Goal: Task Accomplishment & Management: Complete application form

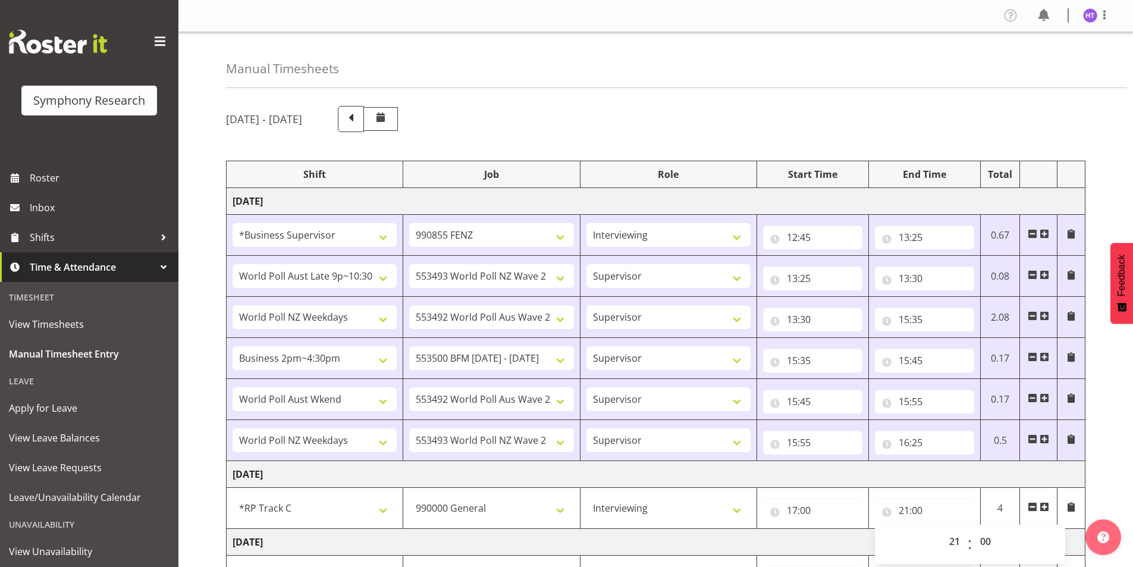
select select "1607"
select select "9636"
select select "57511"
select select "10527"
select select "45"
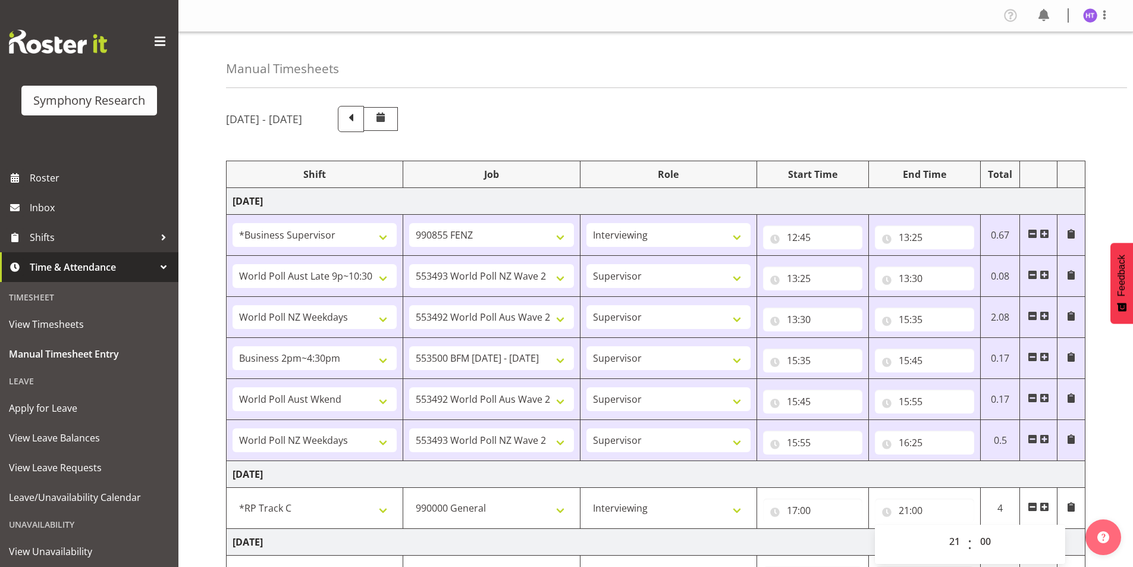
select select "41604"
select select "10499"
select select "45"
select select "103"
select select "10242"
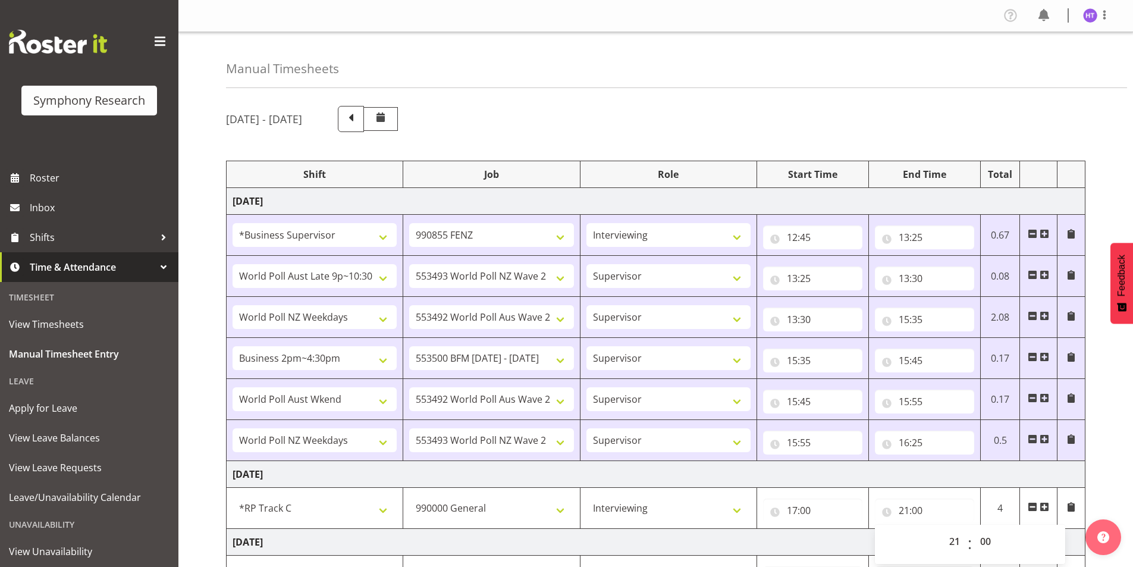
select select "45"
select select "11547"
select select "10499"
select select "45"
select select "41604"
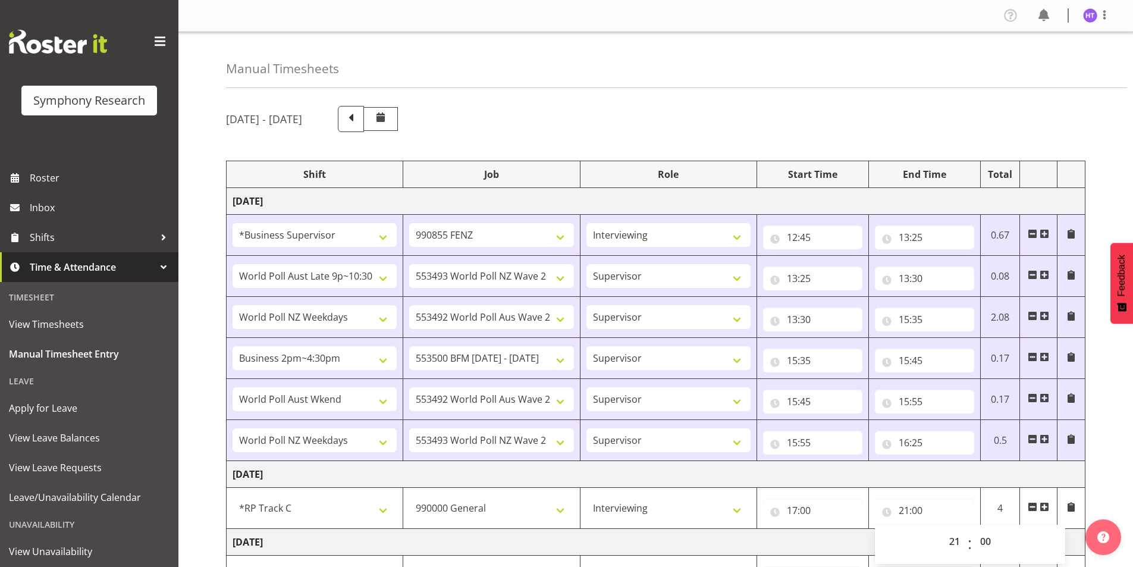
select select "10527"
select select "45"
select select "17153"
select select "743"
select select "21"
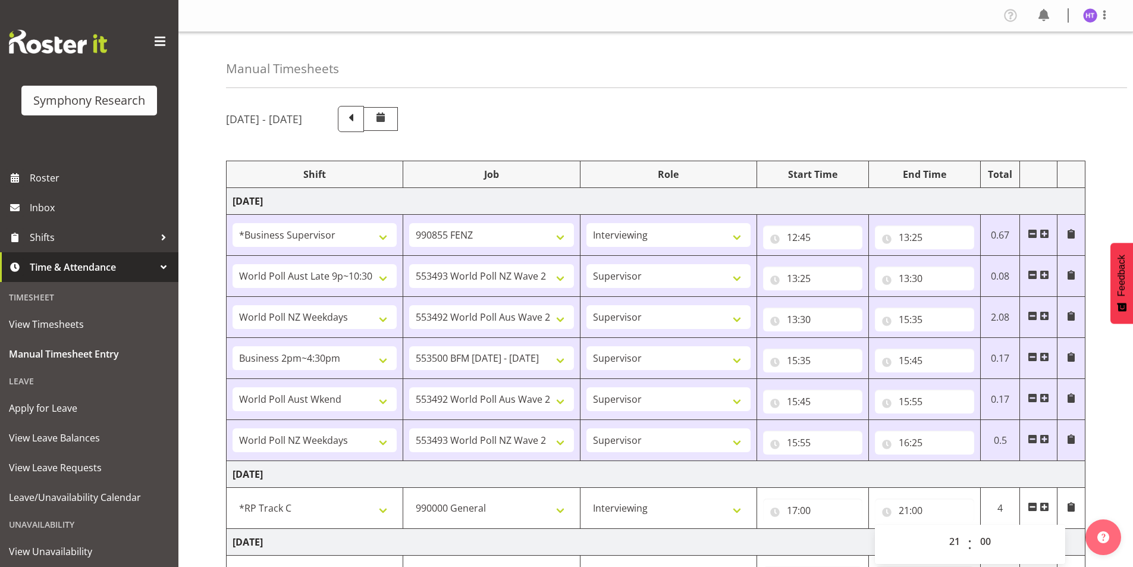
scroll to position [258, 0]
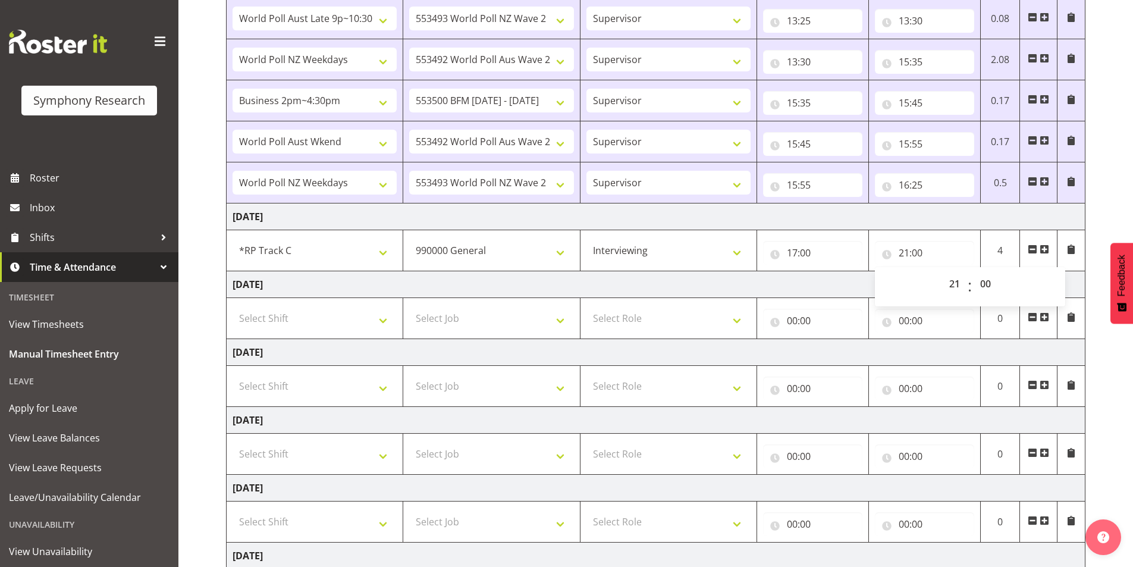
click at [831, 275] on td "[DATE]" at bounding box center [656, 284] width 859 height 27
click at [1029, 251] on span at bounding box center [1033, 249] width 10 height 10
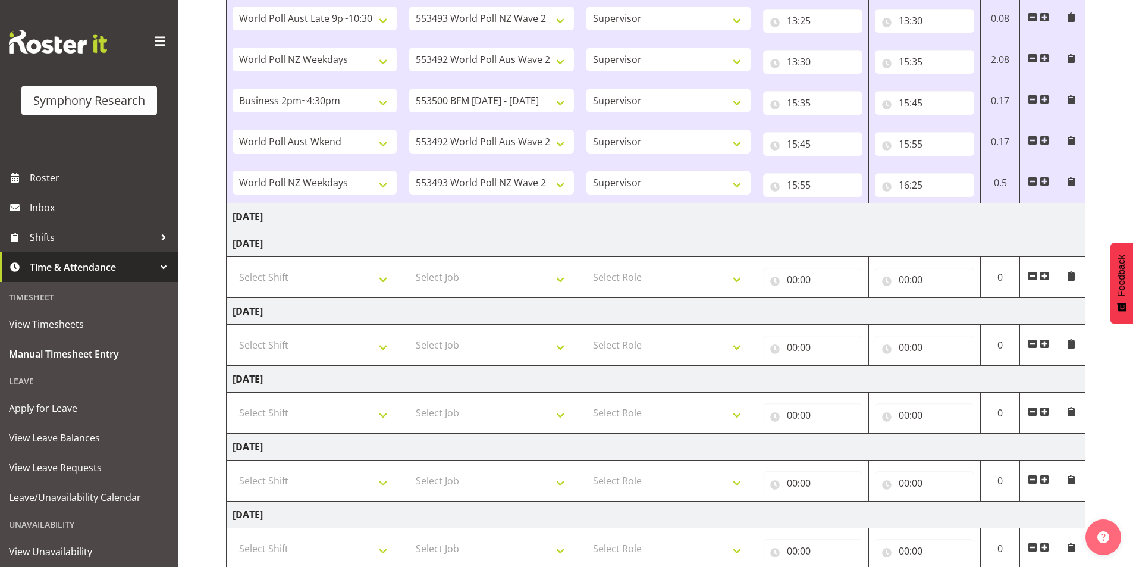
click at [853, 218] on td "[DATE]" at bounding box center [656, 216] width 859 height 27
click at [1042, 180] on span at bounding box center [1045, 182] width 10 height 10
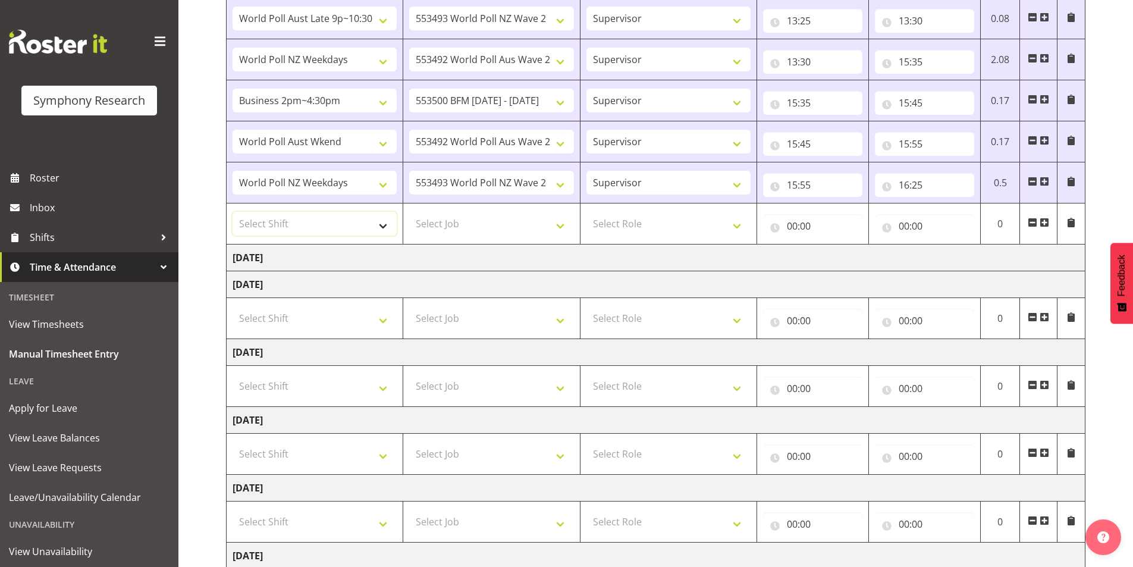
click at [332, 219] on select "Select Shift !!Weekend Residential (Roster IT Shift Label) *Business 9/10am ~ 4…" at bounding box center [315, 224] width 164 height 24
select select "1607"
click at [233, 212] on select "Select Shift !!Weekend Residential (Roster IT Shift Label) *Business 9/10am ~ 4…" at bounding box center [315, 224] width 164 height 24
click at [446, 228] on select "Select Job 550060 IF Admin 553492 World Poll Aus Wave 2 Main 2025 553493 World …" at bounding box center [491, 224] width 164 height 24
select select "7759"
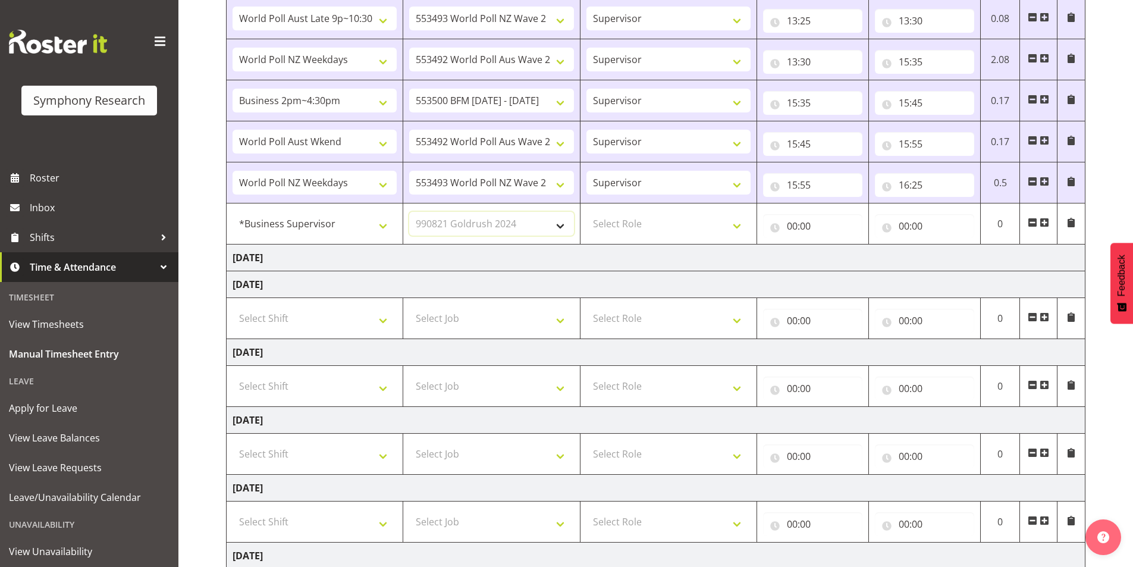
click at [409, 212] on select "Select Job 550060 IF Admin 553492 World Poll Aus Wave 2 Main 2025 553493 World …" at bounding box center [491, 224] width 164 height 24
click at [623, 216] on select "Select Role Interviewing Briefing Supervisor" at bounding box center [668, 224] width 164 height 24
select select "45"
click at [586, 212] on select "Select Role Interviewing Briefing Supervisor" at bounding box center [668, 224] width 164 height 24
click at [791, 225] on input "00:00" at bounding box center [812, 226] width 99 height 24
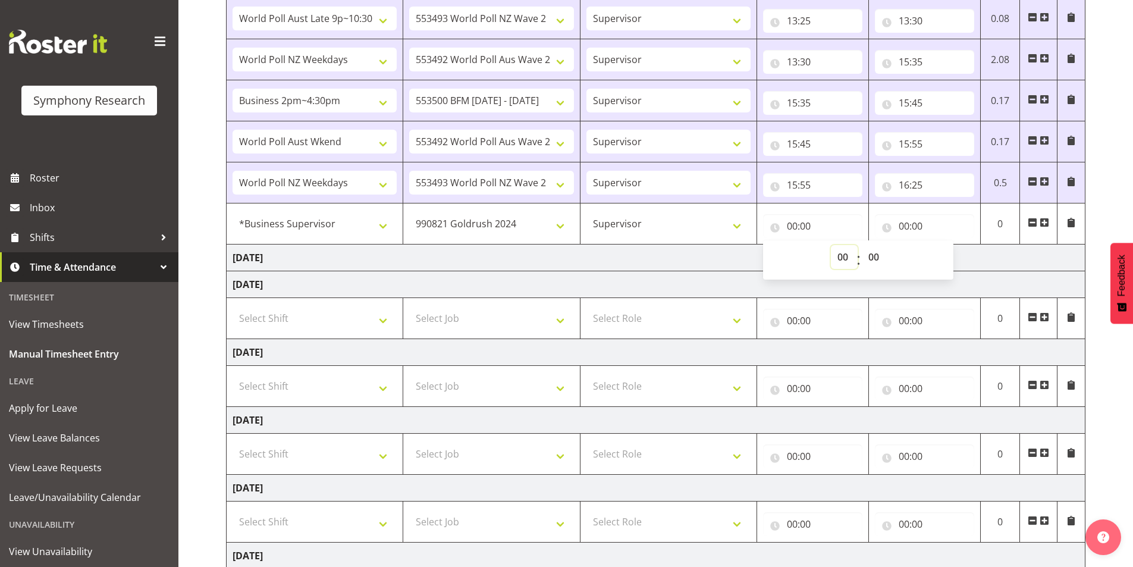
click at [839, 255] on select "00 01 02 03 04 05 06 07 08 09 10 11 12 13 14 15 16 17 18 19 20 21 22 23" at bounding box center [844, 257] width 27 height 24
select select "16"
click at [831, 245] on select "00 01 02 03 04 05 06 07 08 09 10 11 12 13 14 15 16 17 18 19 20 21 22 23" at bounding box center [844, 257] width 27 height 24
type input "16:00"
click at [868, 259] on select "00 01 02 03 04 05 06 07 08 09 10 11 12 13 14 15 16 17 18 19 20 21 22 23 24 25 2…" at bounding box center [875, 257] width 27 height 24
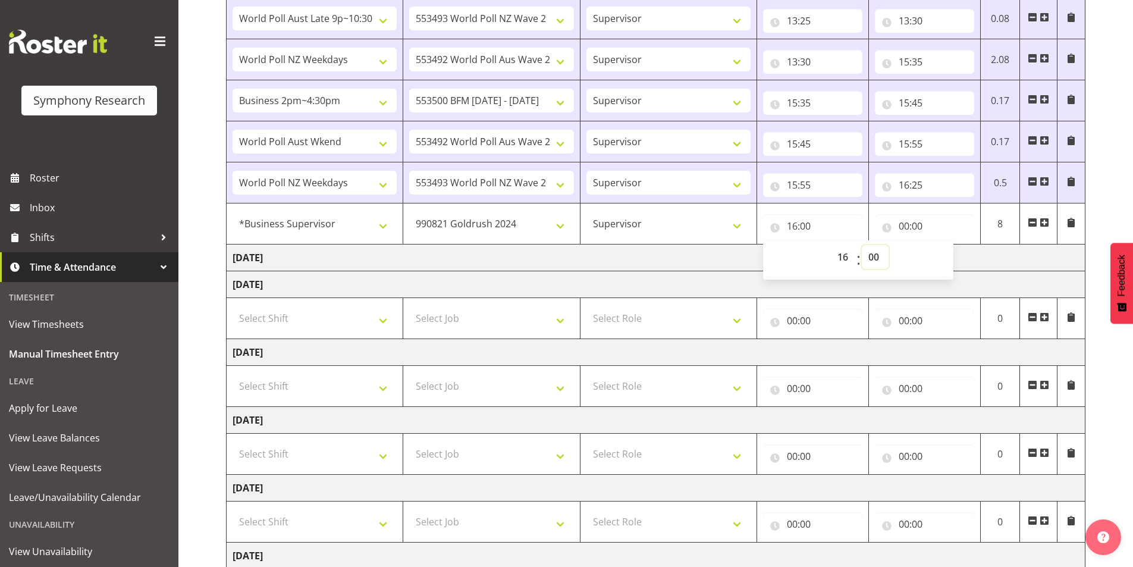
select select "55"
click at [862, 245] on select "00 01 02 03 04 05 06 07 08 09 10 11 12 13 14 15 16 17 18 19 20 21 22 23 24 25 2…" at bounding box center [875, 257] width 27 height 24
type input "16:55"
click at [906, 225] on input "00:00" at bounding box center [924, 226] width 99 height 24
click at [956, 249] on select "00 01 02 03 04 05 06 07 08 09 10 11 12 13 14 15 16 17 18 19 20 21 22 23" at bounding box center [956, 257] width 27 height 24
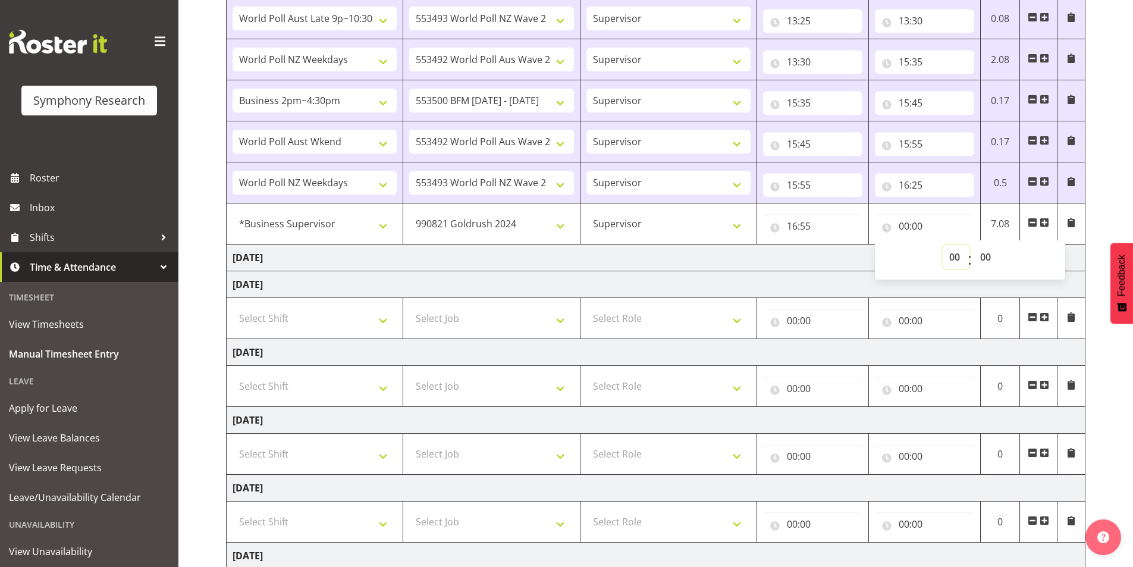
select select "21"
click at [943, 245] on select "00 01 02 03 04 05 06 07 08 09 10 11 12 13 14 15 16 17 18 19 20 21 22 23" at bounding box center [956, 257] width 27 height 24
type input "21:00"
click at [986, 261] on select "00 01 02 03 04 05 06 07 08 09 10 11 12 13 14 15 16 17 18 19 20 21 22 23 24 25 2…" at bounding box center [987, 257] width 27 height 24
select select "35"
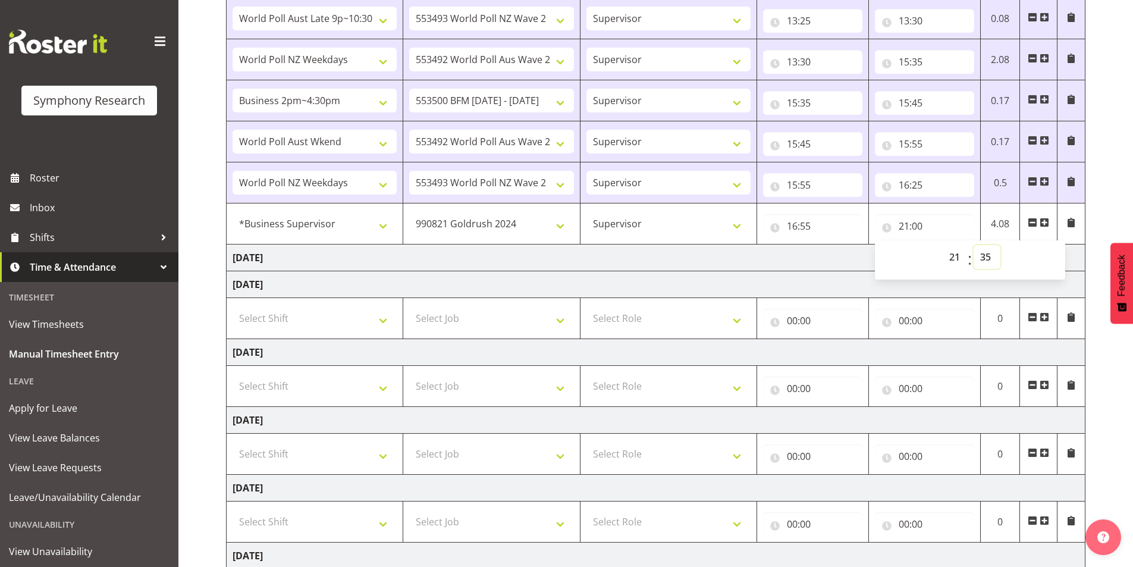
click at [974, 245] on select "00 01 02 03 04 05 06 07 08 09 10 11 12 13 14 15 16 17 18 19 20 21 22 23 24 25 2…" at bounding box center [987, 257] width 27 height 24
type input "21:35"
click at [1044, 222] on span at bounding box center [1045, 223] width 10 height 10
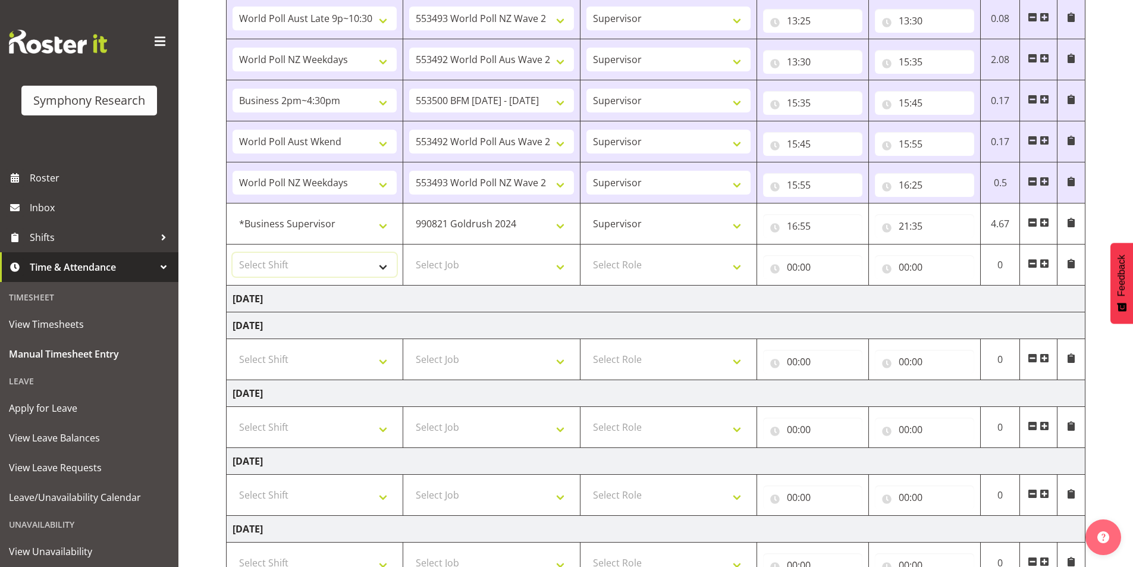
click at [290, 266] on select "Select Shift !!Weekend Residential (Roster IT Shift Label) *Business 9/10am ~ 4…" at bounding box center [315, 265] width 164 height 24
select select "56692"
click at [233, 253] on select "Select Shift !!Weekend Residential (Roster IT Shift Label) *Business 9/10am ~ 4…" at bounding box center [315, 265] width 164 height 24
click at [448, 263] on select "Select Job 550060 IF Admin 553492 World Poll Aus Wave 2 Main 2025 553493 World …" at bounding box center [491, 265] width 164 height 24
select select "10499"
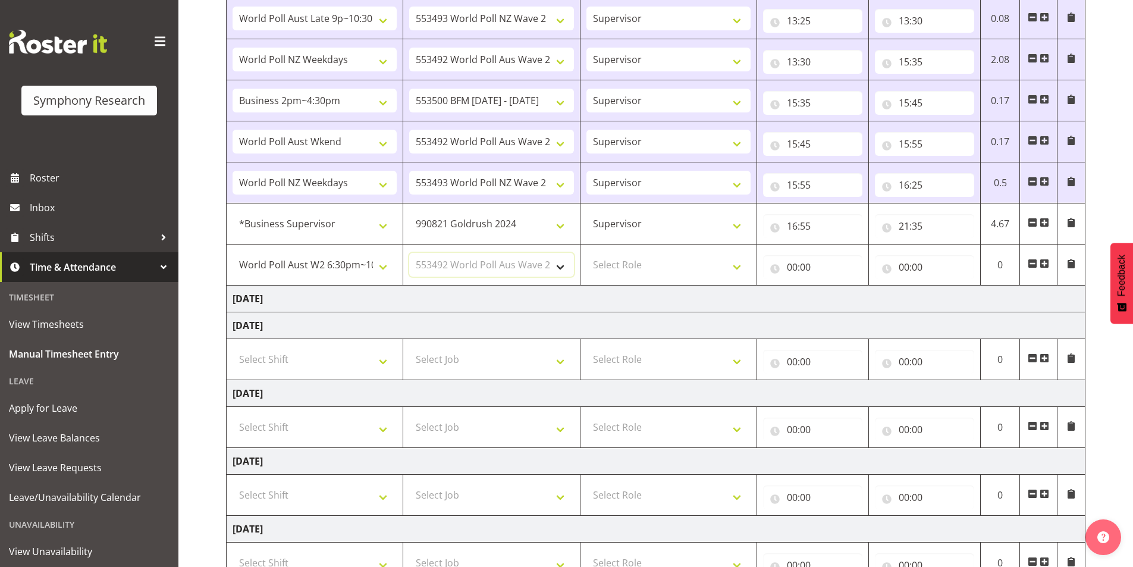
click at [409, 253] on select "Select Job 550060 IF Admin 553492 World Poll Aus Wave 2 Main 2025 553493 World …" at bounding box center [491, 265] width 164 height 24
click at [642, 258] on select "Select Role Interviewing Briefing Supervisor" at bounding box center [668, 265] width 164 height 24
select select "45"
click at [586, 253] on select "Select Role Interviewing Briefing Supervisor" at bounding box center [668, 265] width 164 height 24
click at [792, 270] on input "00:00" at bounding box center [812, 267] width 99 height 24
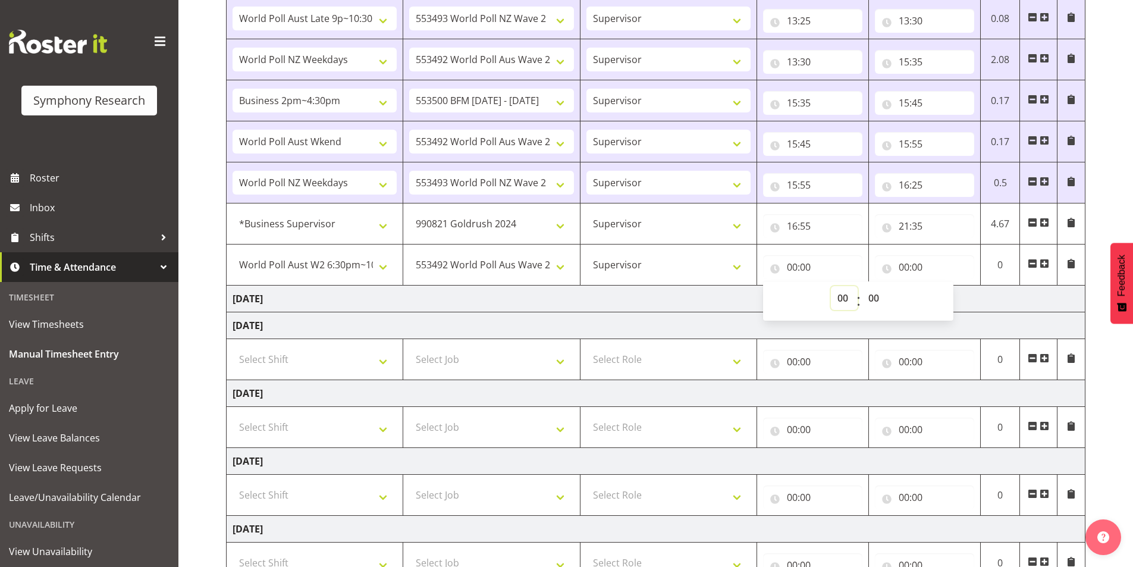
click at [846, 299] on select "00 01 02 03 04 05 06 07 08 09 10 11 12 13 14 15 16 17 18 19 20 21 22 23" at bounding box center [844, 298] width 27 height 24
select select "21"
click at [831, 286] on select "00 01 02 03 04 05 06 07 08 09 10 11 12 13 14 15 16 17 18 19 20 21 22 23" at bounding box center [844, 298] width 27 height 24
type input "21:00"
click at [874, 296] on select "00 01 02 03 04 05 06 07 08 09 10 11 12 13 14 15 16 17 18 19 20 21 22 23 24 25 2…" at bounding box center [875, 298] width 27 height 24
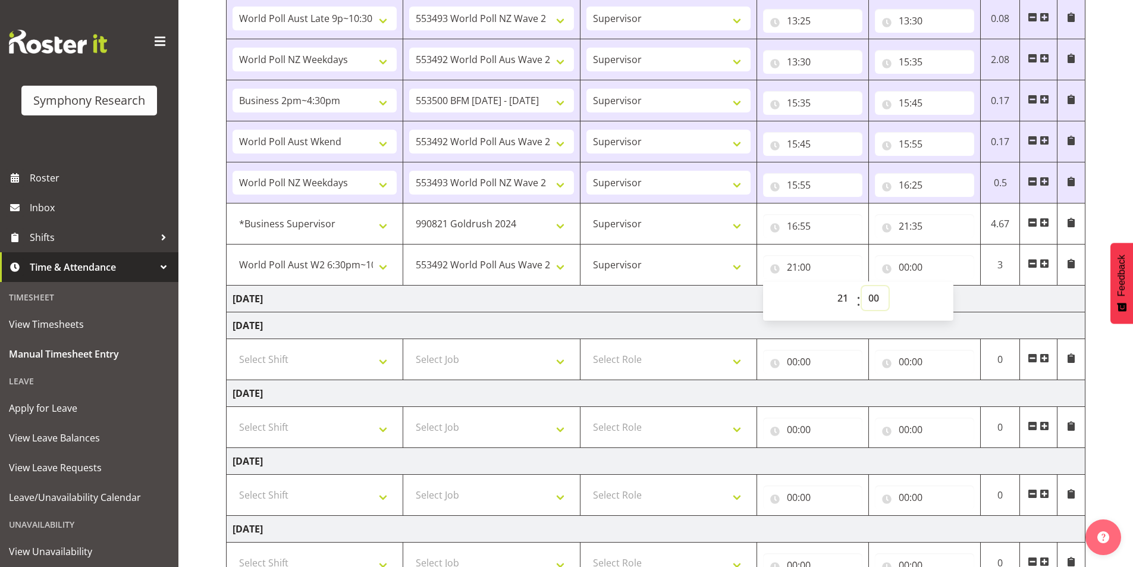
select select "45"
click at [862, 286] on select "00 01 02 03 04 05 06 07 08 09 10 11 12 13 14 15 16 17 18 19 20 21 22 23 24 25 2…" at bounding box center [875, 298] width 27 height 24
type input "21:45"
click at [903, 266] on input "00:00" at bounding box center [924, 267] width 99 height 24
click at [949, 302] on select "00 01 02 03 04 05 06 07 08 09 10 11 12 13 14 15 16 17 18 19 20 21 22 23" at bounding box center [956, 298] width 27 height 24
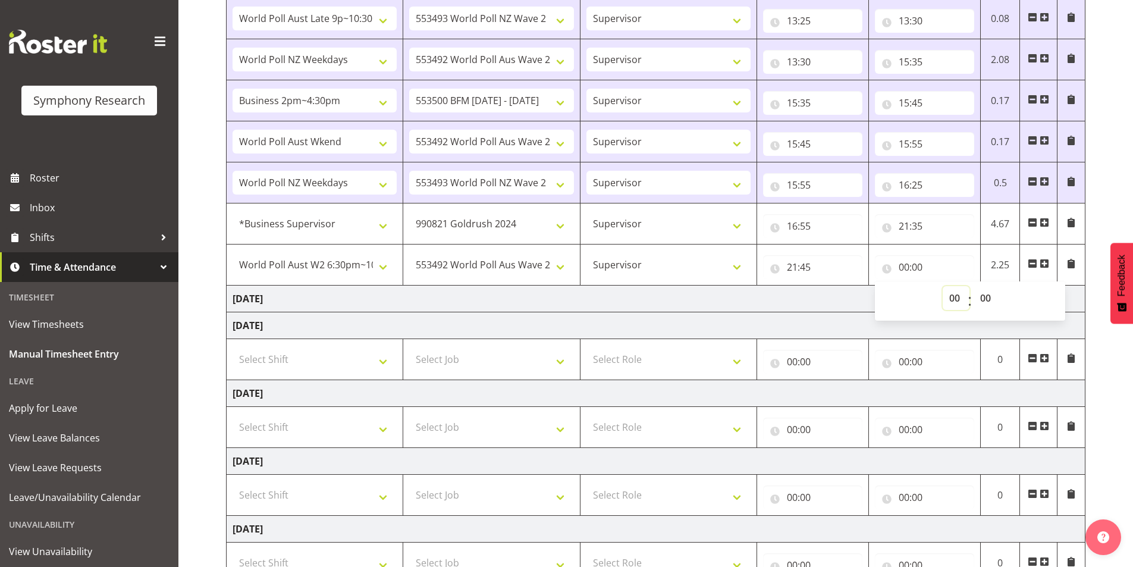
select select "22"
click at [943, 286] on select "00 01 02 03 04 05 06 07 08 09 10 11 12 13 14 15 16 17 18 19 20 21 22 23" at bounding box center [956, 298] width 27 height 24
type input "22:00"
click at [990, 297] on select "00 01 02 03 04 05 06 07 08 09 10 11 12 13 14 15 16 17 18 19 20 21 22 23 24 25 2…" at bounding box center [987, 298] width 27 height 24
select select "20"
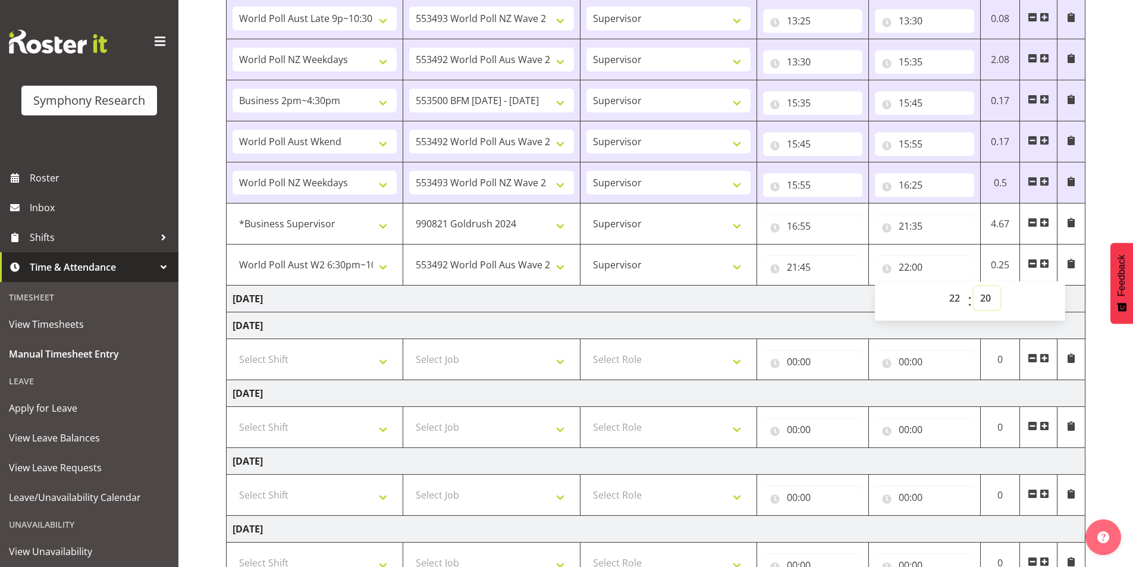
click at [974, 286] on select "00 01 02 03 04 05 06 07 08 09 10 11 12 13 14 15 16 17 18 19 20 21 22 23 24 25 2…" at bounding box center [987, 298] width 27 height 24
type input "22:20"
click at [1045, 262] on span at bounding box center [1045, 264] width 10 height 10
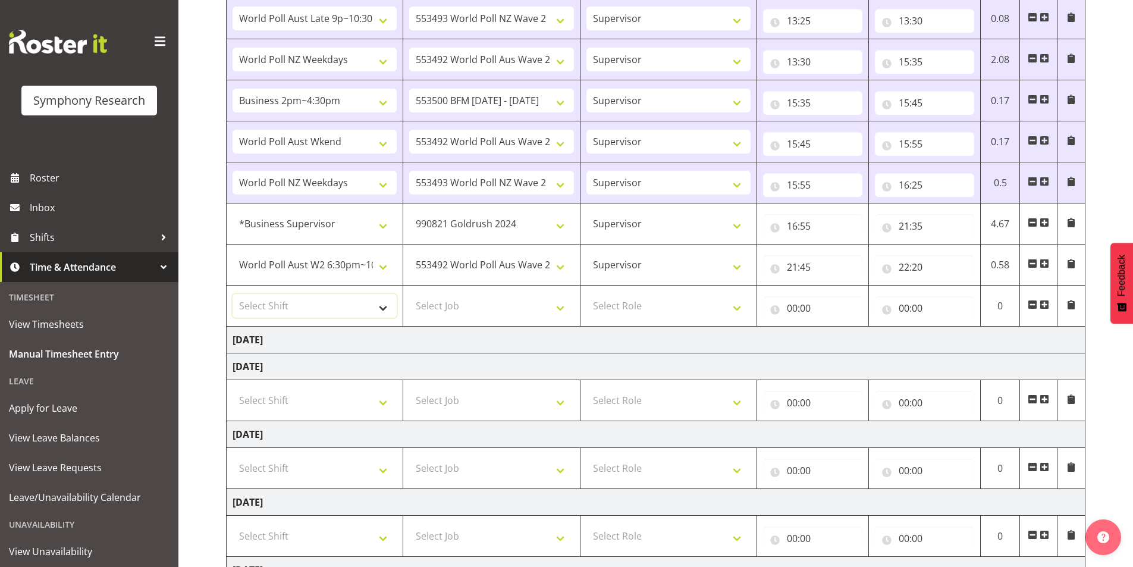
drag, startPoint x: 291, startPoint y: 310, endPoint x: 295, endPoint y: 302, distance: 9.1
click at [291, 310] on select "Select Shift !!Weekend Residential (Roster IT Shift Label) *Business 9/10am ~ 4…" at bounding box center [315, 306] width 164 height 24
select select "41604"
click at [233, 294] on select "Select Shift !!Weekend Residential (Roster IT Shift Label) *Business 9/10am ~ 4…" at bounding box center [315, 306] width 164 height 24
click at [471, 302] on select "Select Job 550060 IF Admin 553492 World Poll Aus Wave 2 Main 2025 553493 World …" at bounding box center [491, 306] width 164 height 24
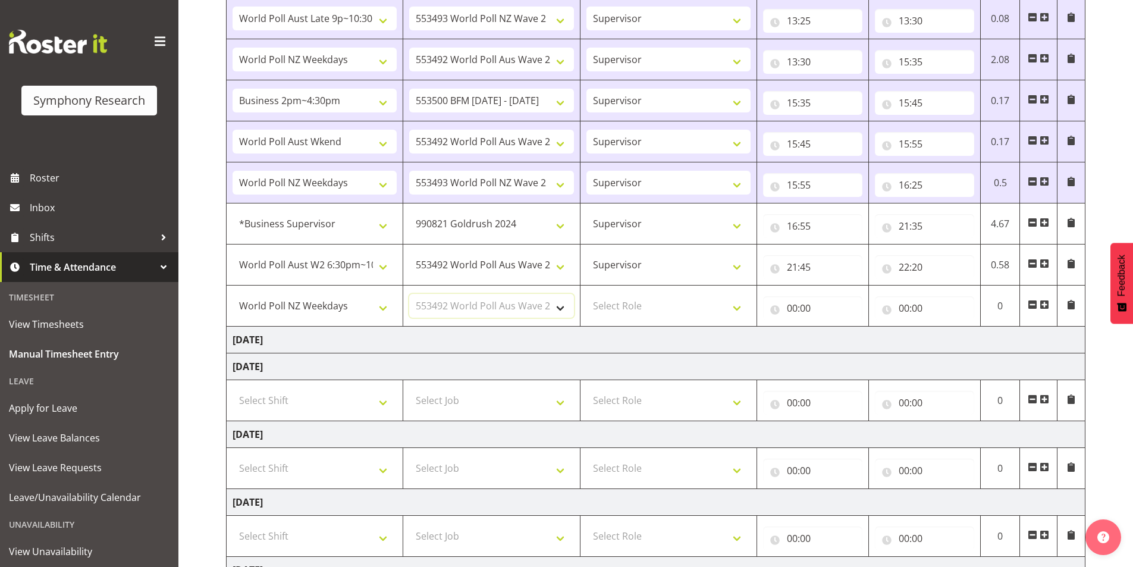
click at [409, 294] on select "Select Job 550060 IF Admin 553492 World Poll Aus Wave 2 Main 2025 553493 World …" at bounding box center [491, 306] width 164 height 24
click at [495, 309] on select "550060 IF Admin 553492 World Poll Aus Wave 2 Main 2025 553493 World Poll NZ Wav…" at bounding box center [491, 306] width 164 height 24
select select "743"
click at [409, 294] on select "550060 IF Admin 553492 World Poll Aus Wave 2 Main 2025 553493 World Poll NZ Wav…" at bounding box center [491, 306] width 164 height 24
click at [618, 303] on select "Select Role Interviewing Briefing Supervisor" at bounding box center [668, 306] width 164 height 24
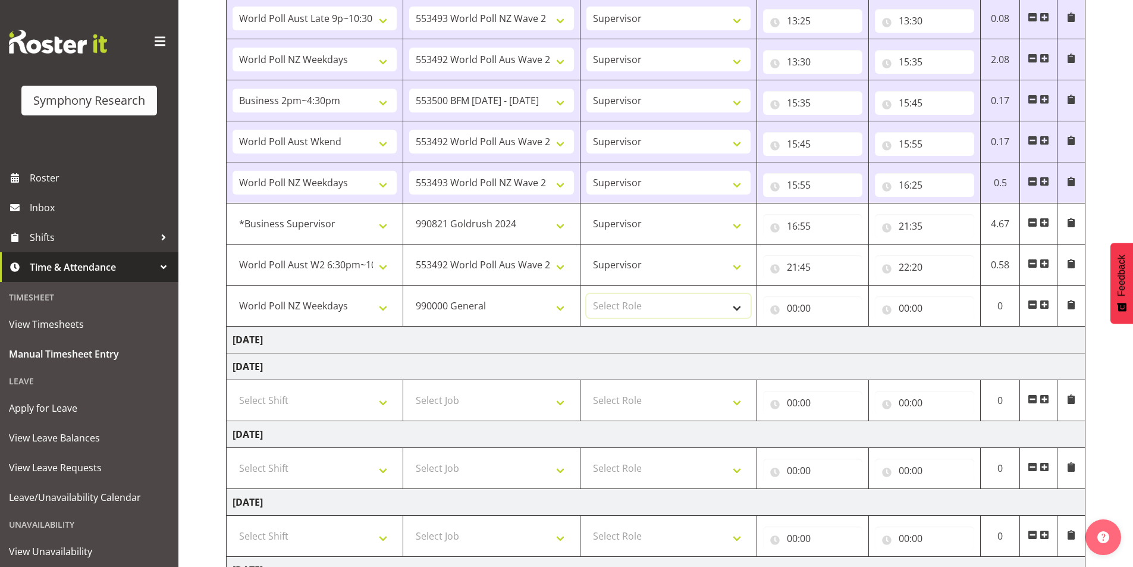
select select "45"
click at [586, 294] on select "Select Role Interviewing Briefing Supervisor" at bounding box center [668, 306] width 164 height 24
click at [793, 307] on input "00:00" at bounding box center [812, 308] width 99 height 24
click at [845, 338] on select "00 01 02 03 04 05 06 07 08 09 10 11 12 13 14 15 16 17 18 19 20 21 22 23" at bounding box center [844, 339] width 27 height 24
select select "22"
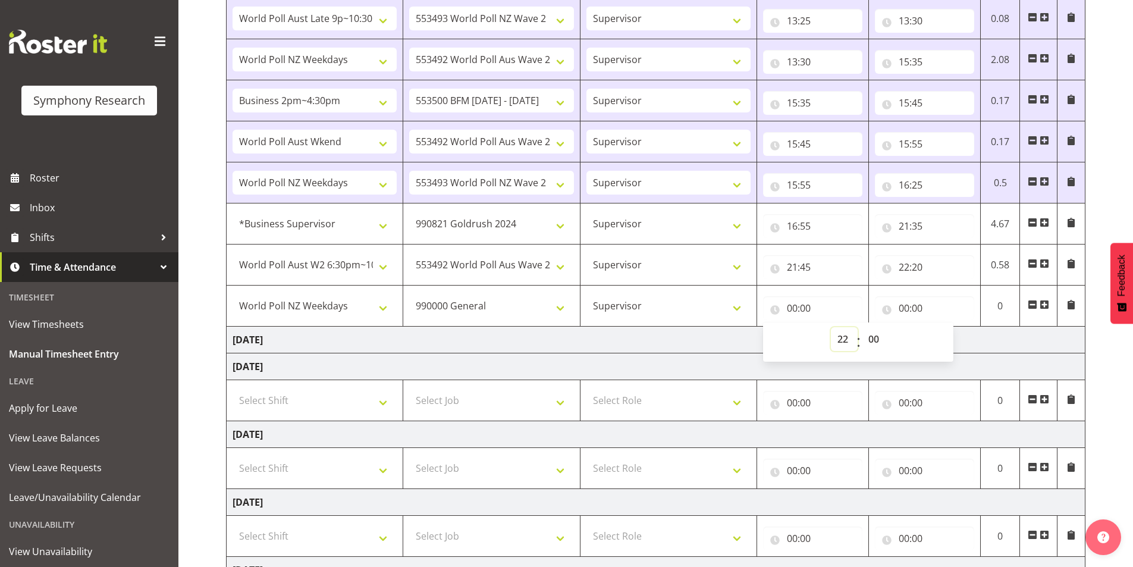
click at [831, 327] on select "00 01 02 03 04 05 06 07 08 09 10 11 12 13 14 15 16 17 18 19 20 21 22 23" at bounding box center [844, 339] width 27 height 24
type input "22:00"
click at [877, 342] on select "00 01 02 03 04 05 06 07 08 09 10 11 12 13 14 15 16 17 18 19 20 21 22 23 24 25 2…" at bounding box center [875, 339] width 27 height 24
select select "20"
click at [862, 327] on select "00 01 02 03 04 05 06 07 08 09 10 11 12 13 14 15 16 17 18 19 20 21 22 23 24 25 2…" at bounding box center [875, 339] width 27 height 24
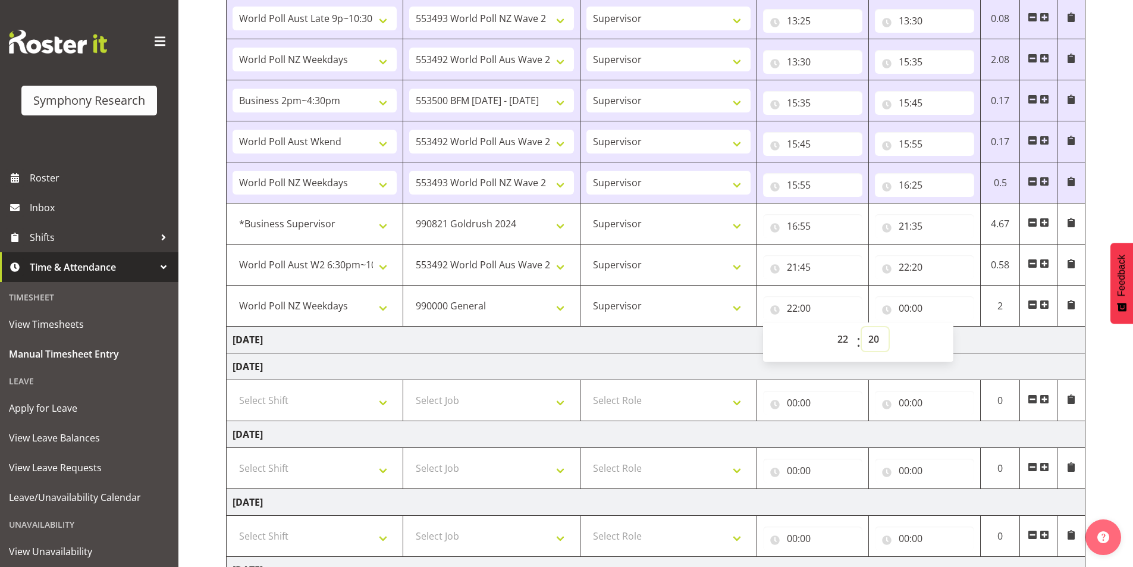
type input "22:20"
click at [903, 305] on input "00:00" at bounding box center [924, 308] width 99 height 24
click at [949, 335] on select "00 01 02 03 04 05 06 07 08 09 10 11 12 13 14 15 16 17 18 19 20 21 22 23" at bounding box center [956, 339] width 27 height 24
select select "22"
click at [943, 327] on select "00 01 02 03 04 05 06 07 08 09 10 11 12 13 14 15 16 17 18 19 20 21 22 23" at bounding box center [956, 339] width 27 height 24
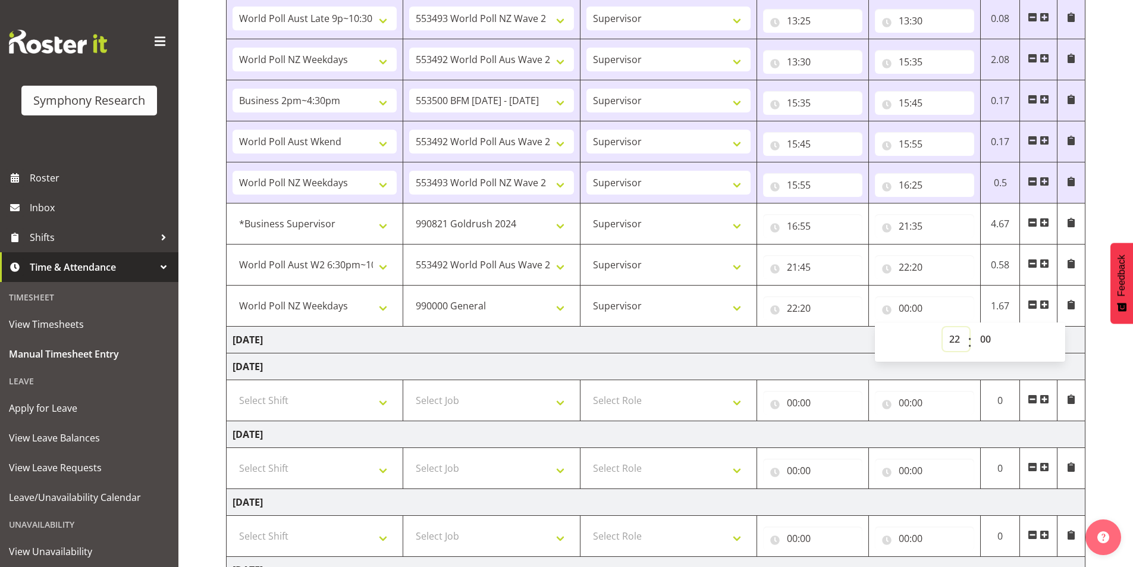
type input "22:00"
click at [986, 339] on select "00 01 02 03 04 05 06 07 08 09 10 11 12 13 14 15 16 17 18 19 20 21 22 23 24 25 2…" at bounding box center [987, 339] width 27 height 24
select select "25"
click at [974, 327] on select "00 01 02 03 04 05 06 07 08 09 10 11 12 13 14 15 16 17 18 19 20 21 22 23 24 25 2…" at bounding box center [987, 339] width 27 height 24
type input "22:25"
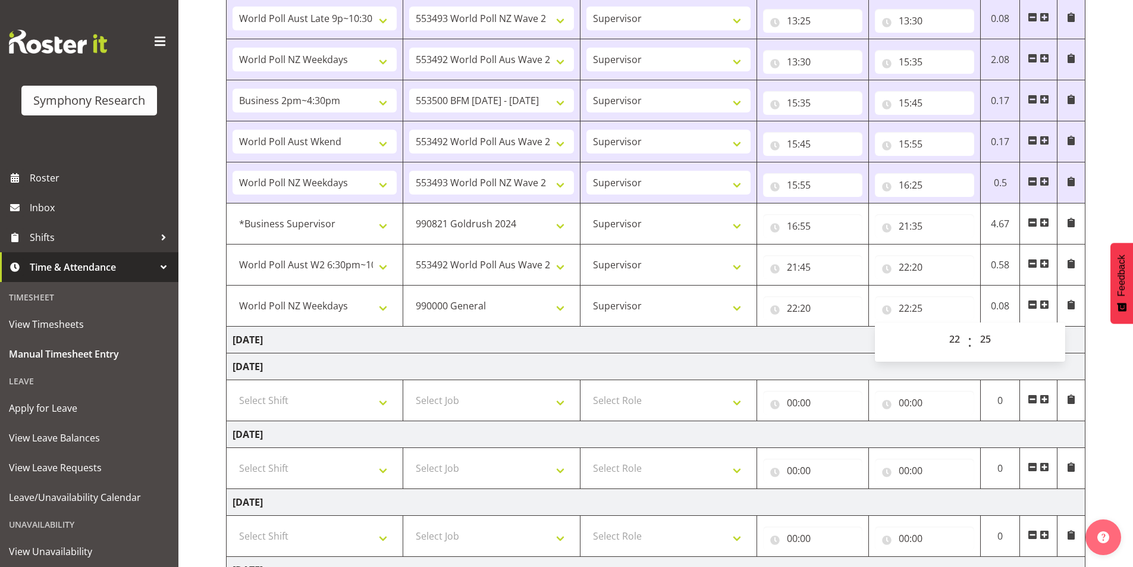
click at [1107, 373] on div "[DATE] - [DATE] Shift Job Role Start Time End Time Total [DATE] !!Weekend Resid…" at bounding box center [679, 298] width 907 height 919
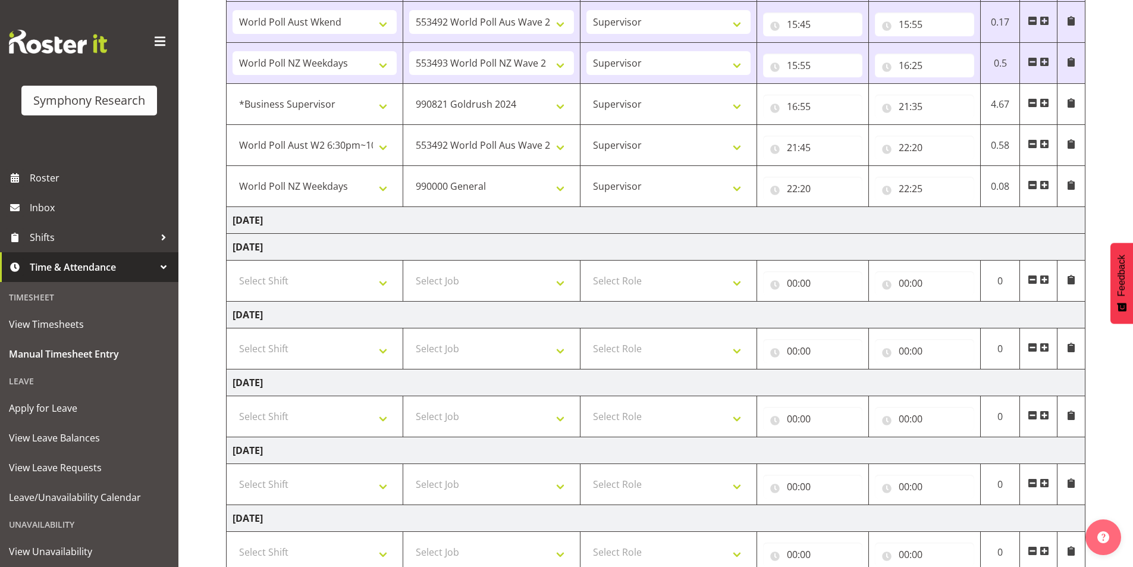
scroll to position [459, 0]
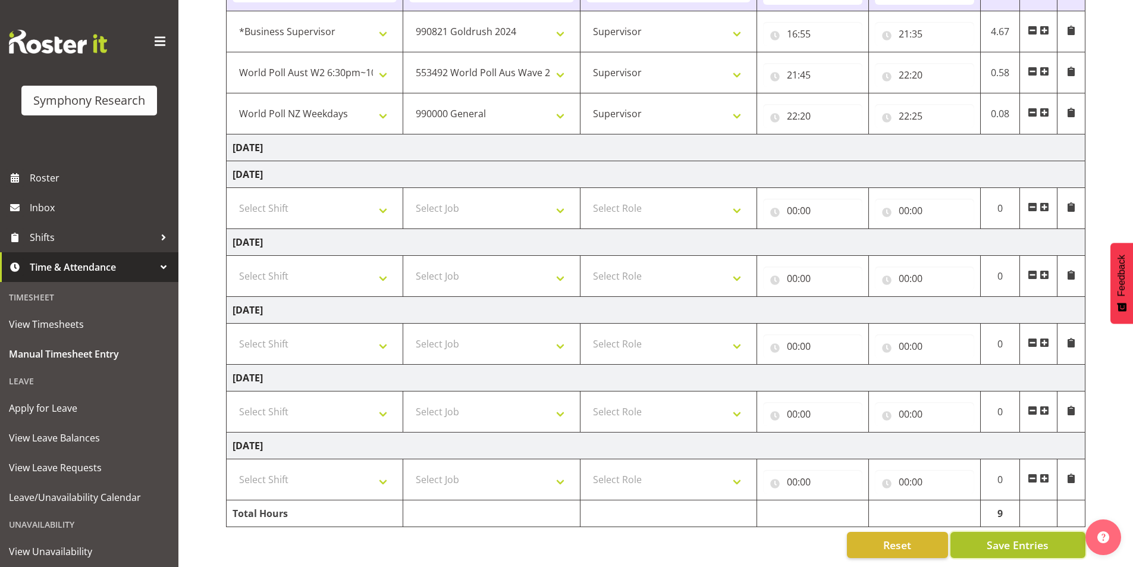
click at [985, 535] on button "Save Entries" at bounding box center [1017, 545] width 135 height 26
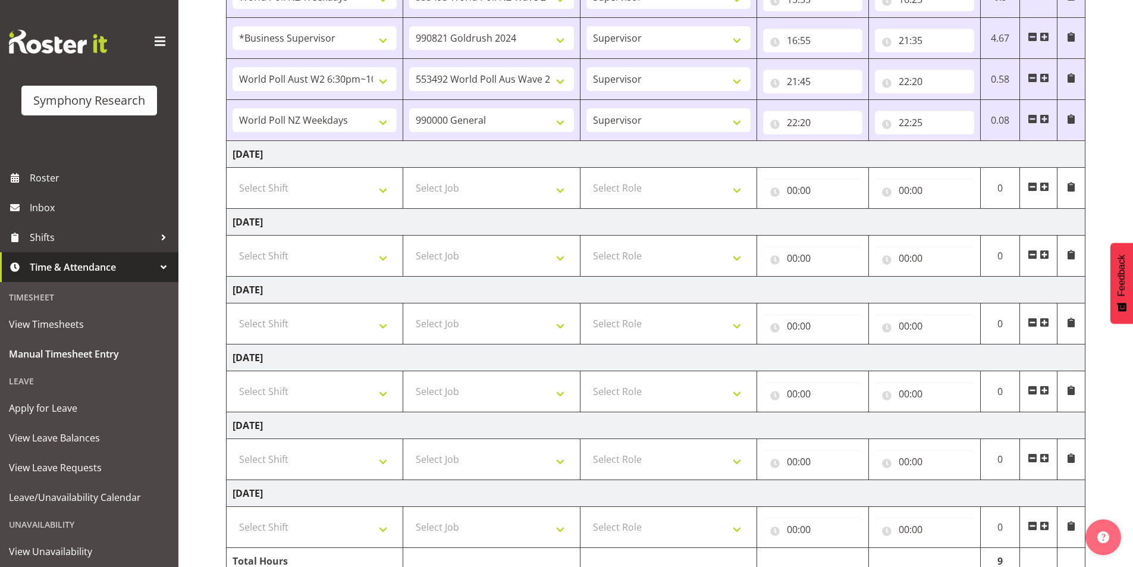
scroll to position [500, 0]
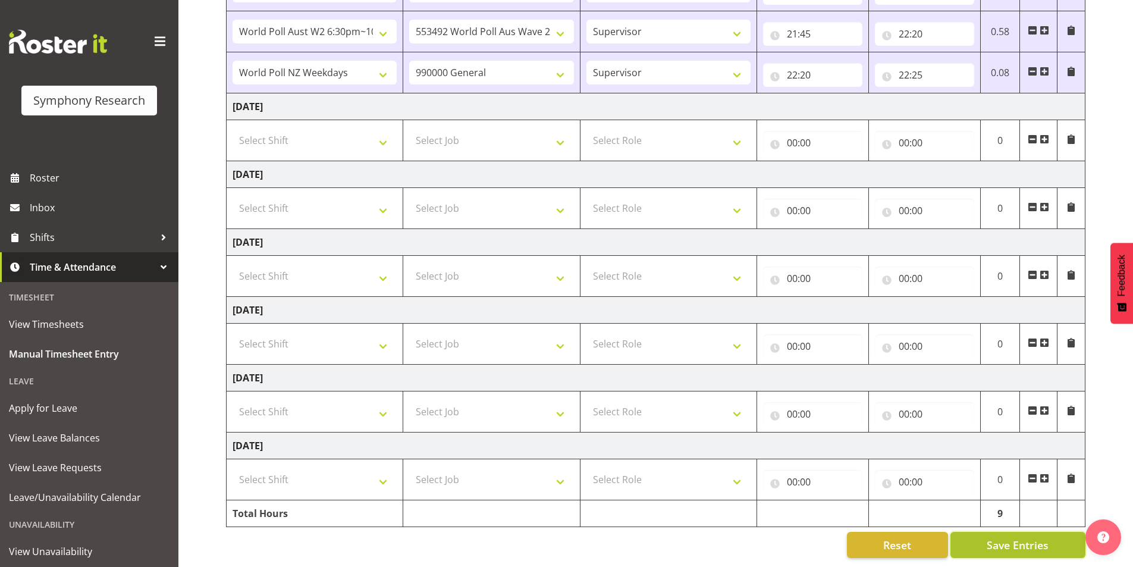
click at [979, 535] on button "Save Entries" at bounding box center [1017, 545] width 135 height 26
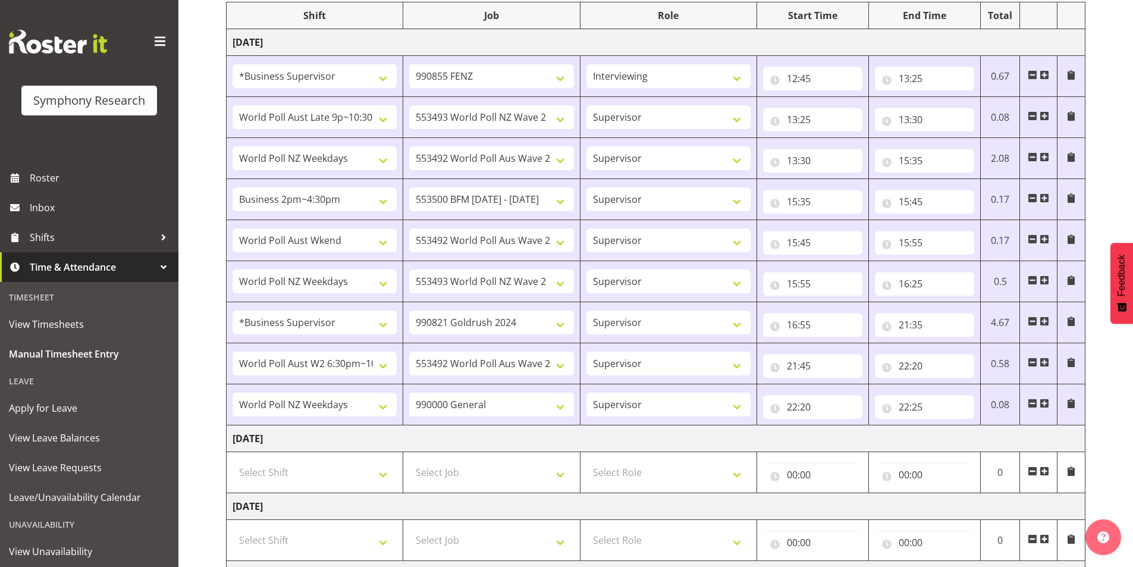
scroll to position [143, 0]
